Goal: Entertainment & Leisure: Consume media (video, audio)

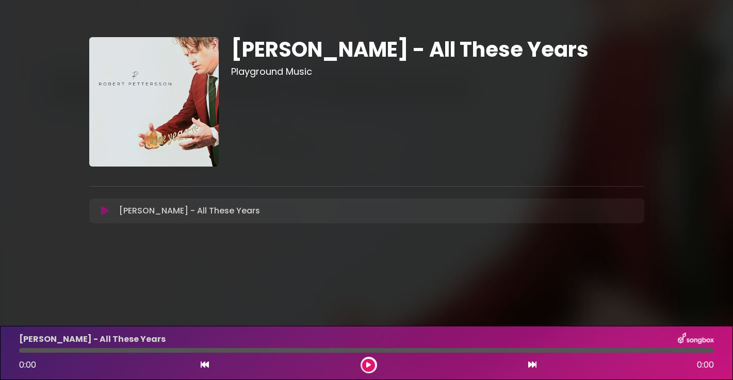
click at [104, 208] on icon at bounding box center [105, 211] width 8 height 10
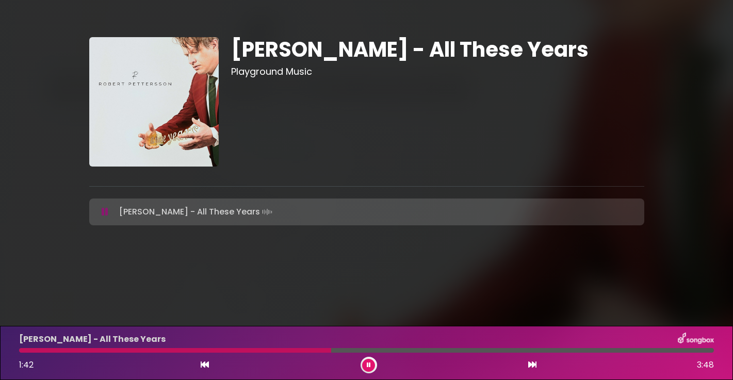
click at [154, 79] on img at bounding box center [153, 101] width 129 height 129
click at [367, 363] on icon at bounding box center [369, 365] width 4 height 6
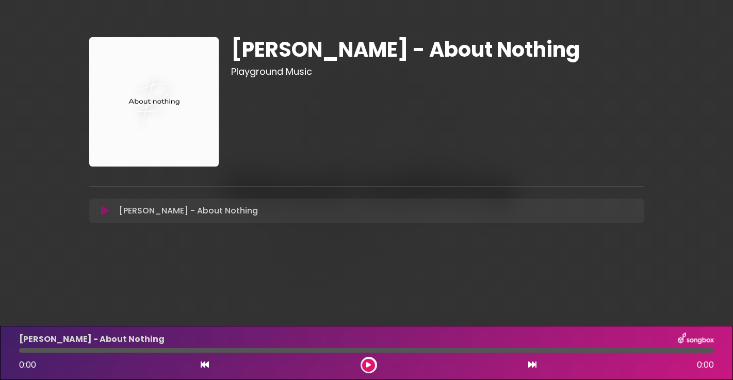
click at [103, 212] on icon at bounding box center [105, 211] width 8 height 10
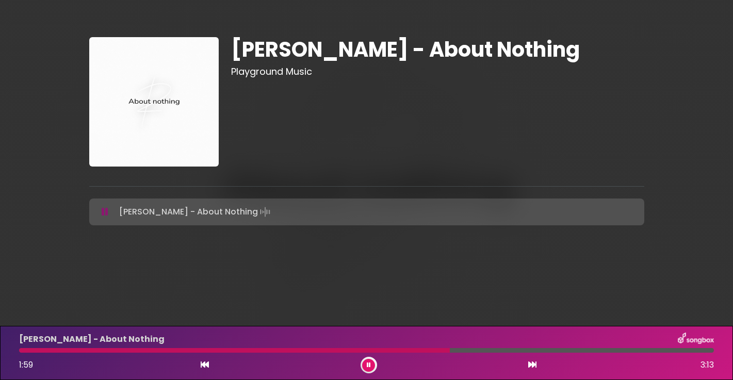
click at [371, 364] on button at bounding box center [368, 365] width 13 height 13
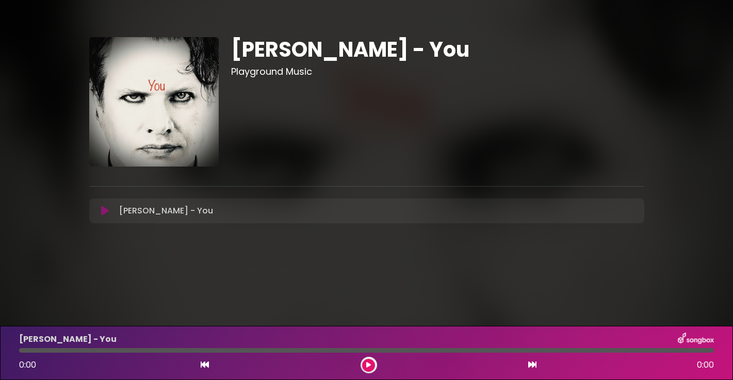
click at [104, 217] on div "Robert Pettersson - You Loading Track..." at bounding box center [366, 211] width 555 height 25
click at [104, 215] on icon at bounding box center [105, 211] width 8 height 10
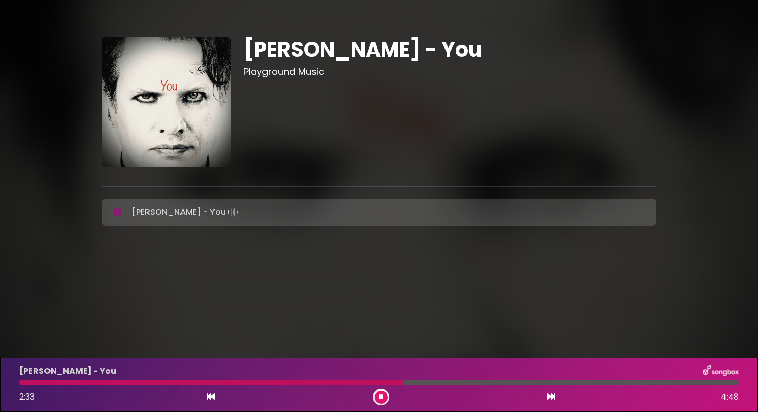
click at [380, 380] on icon at bounding box center [381, 396] width 4 height 6
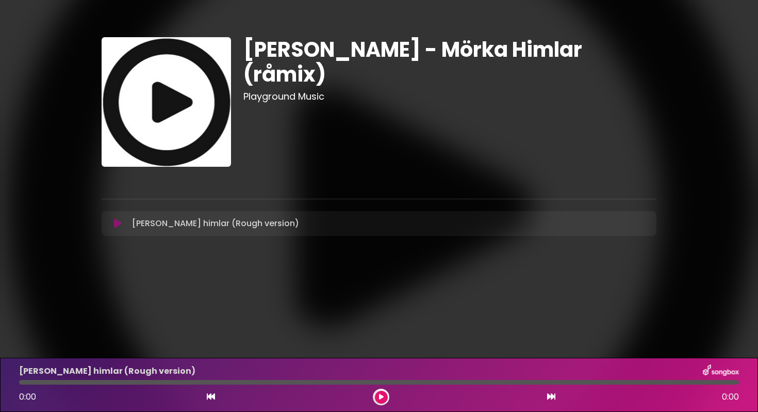
click at [116, 223] on icon at bounding box center [118, 223] width 8 height 10
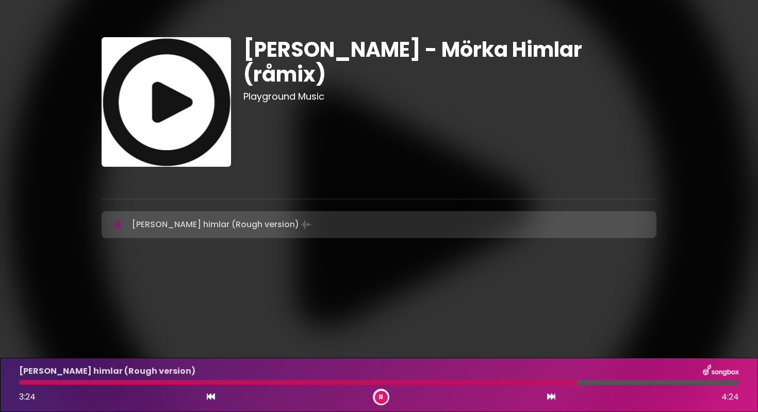
click at [382, 393] on button at bounding box center [381, 396] width 13 height 13
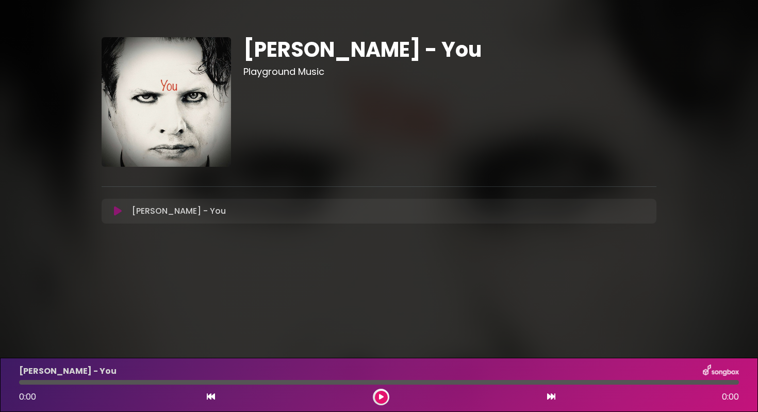
click at [114, 209] on icon at bounding box center [118, 211] width 8 height 10
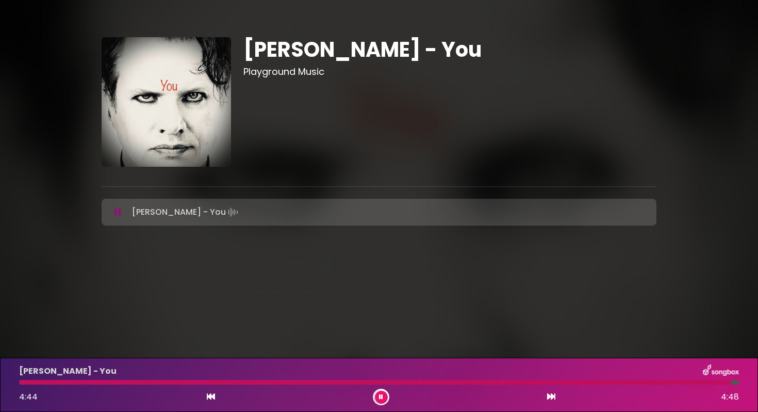
click at [382, 397] on icon at bounding box center [381, 396] width 4 height 6
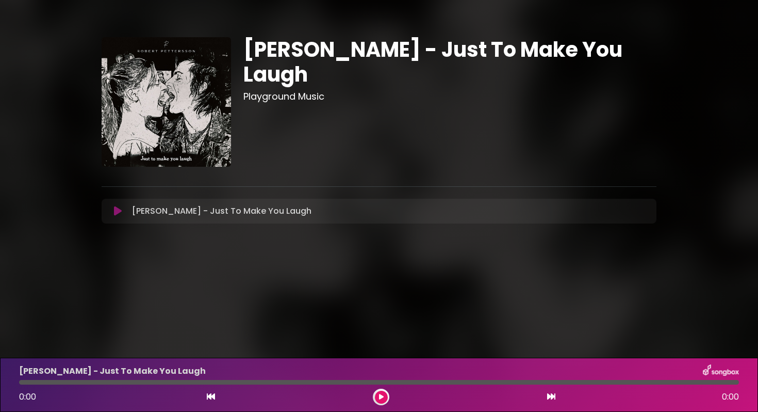
click at [116, 213] on icon at bounding box center [118, 211] width 8 height 10
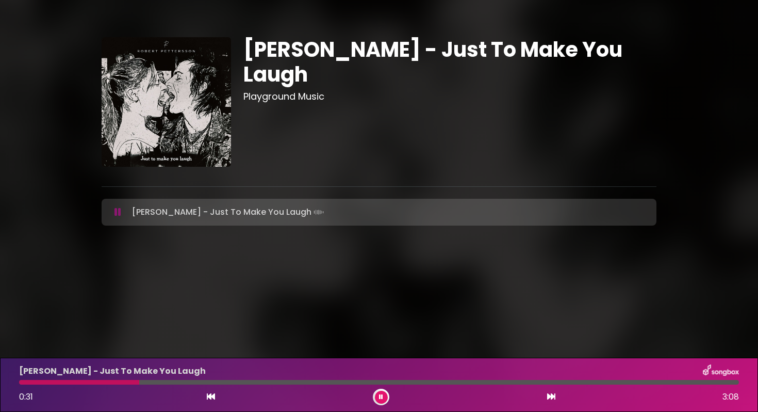
click at [139, 381] on div at bounding box center [379, 382] width 720 height 5
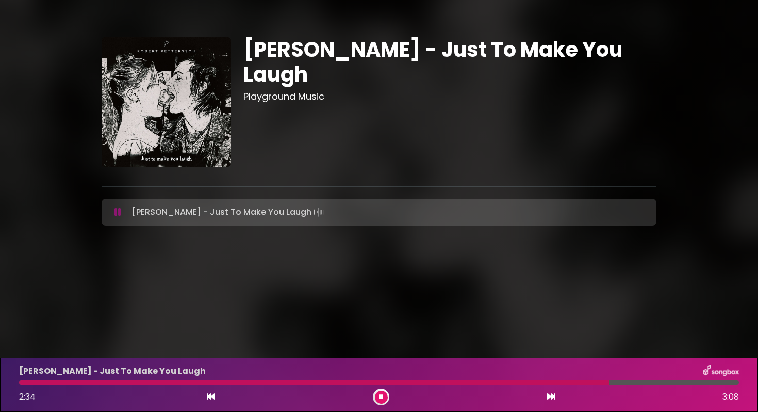
click at [122, 213] on button at bounding box center [118, 212] width 20 height 10
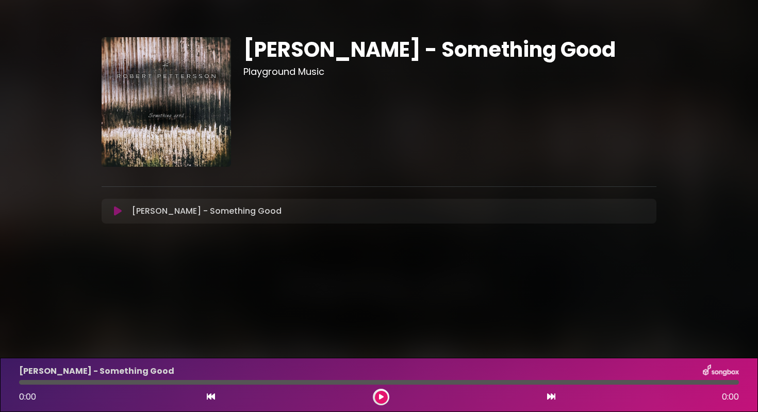
click at [118, 212] on icon at bounding box center [118, 211] width 8 height 10
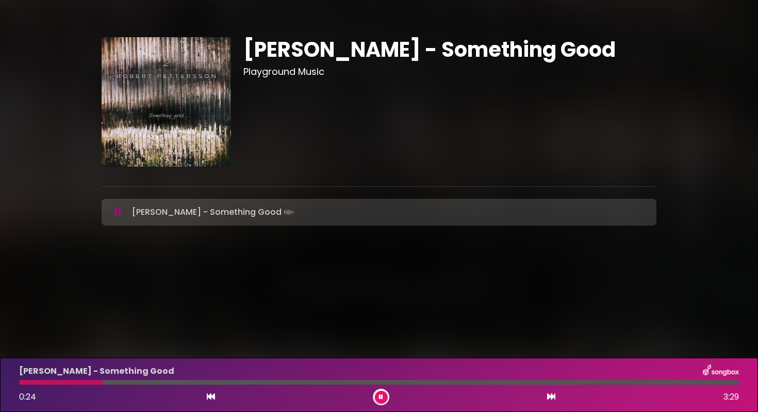
click at [224, 381] on div at bounding box center [379, 382] width 720 height 5
click at [383, 396] on button at bounding box center [381, 396] width 13 height 13
